Goal: Task Accomplishment & Management: Manage account settings

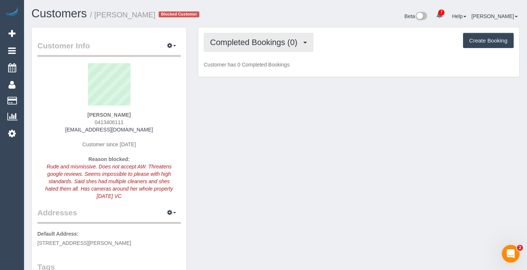
click at [238, 36] on button "Completed Bookings (0)" at bounding box center [258, 42] width 109 height 19
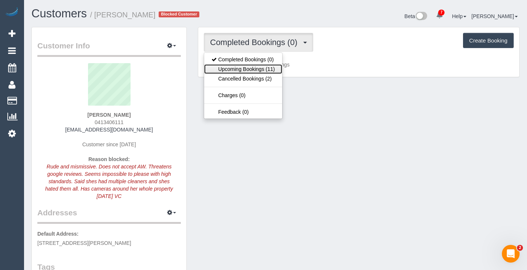
click at [238, 66] on link "Upcoming Bookings (11)" at bounding box center [243, 69] width 78 height 10
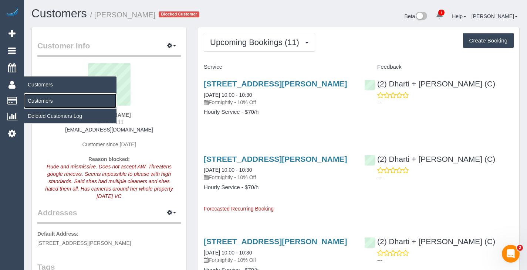
click at [43, 100] on link "Customers" at bounding box center [70, 101] width 92 height 15
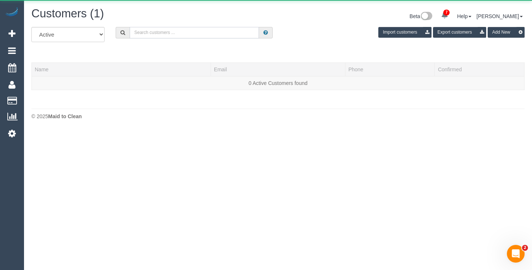
click at [146, 32] on input "text" at bounding box center [194, 32] width 129 height 11
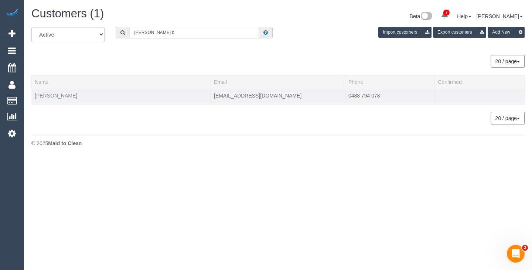
type input "[PERSON_NAME] b"
click at [53, 98] on link "[PERSON_NAME]" at bounding box center [56, 96] width 43 height 6
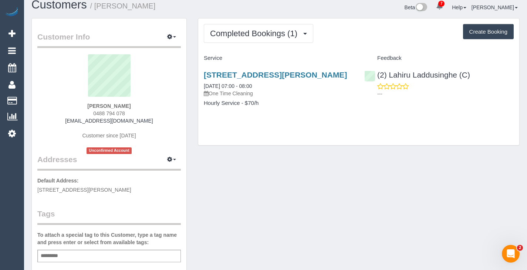
scroll to position [12, 0]
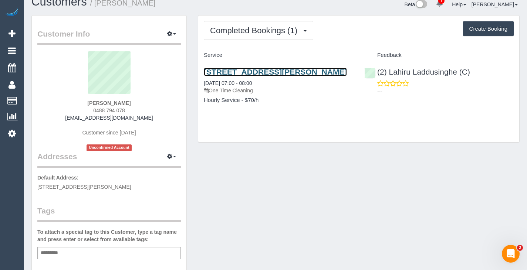
click at [265, 71] on link "[STREET_ADDRESS][PERSON_NAME]" at bounding box center [275, 72] width 143 height 9
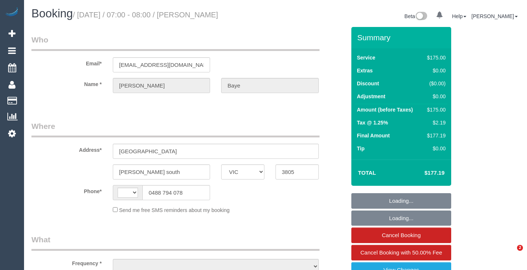
select select "VIC"
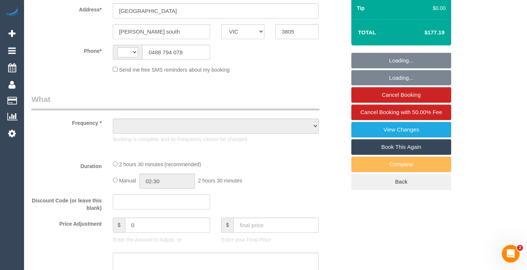
select select "string:AU"
select select "object:374"
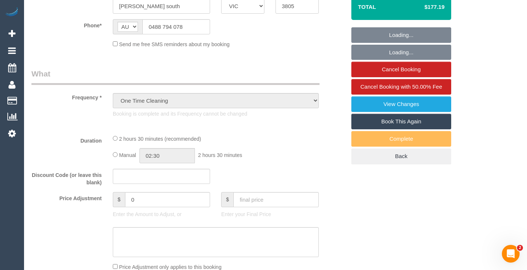
select select "string:stripe-pm_1S5g6M2GScqysDRVo9xoAbBs"
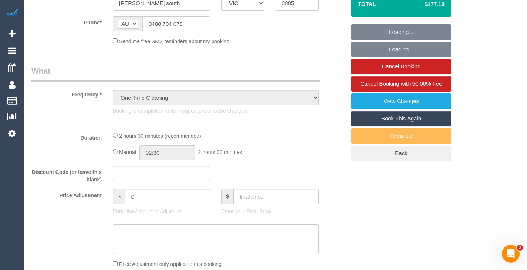
select select "150"
select select "number:27"
select select "number:14"
select select "number:18"
select select "number:24"
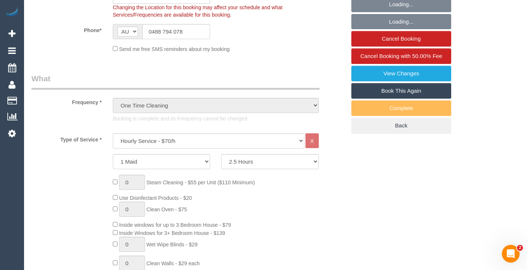
select select "object:1242"
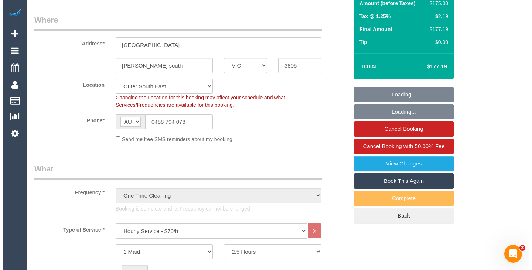
scroll to position [107, 0]
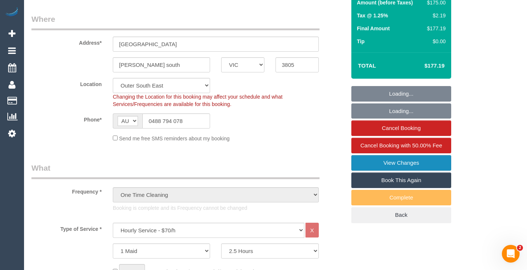
click at [383, 160] on link "View Changes" at bounding box center [401, 163] width 100 height 16
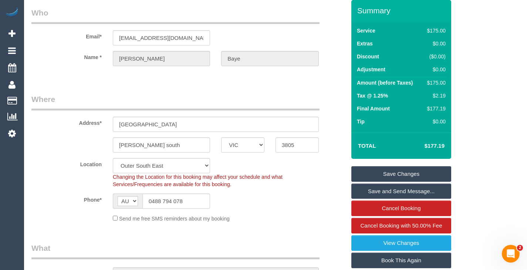
scroll to position [0, 0]
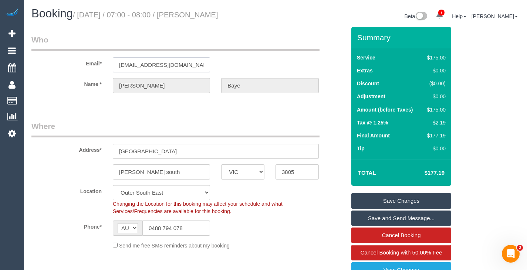
click at [160, 62] on input "[EMAIL_ADDRESS][DOMAIN_NAME]" at bounding box center [161, 64] width 97 height 15
